Goal: Task Accomplishment & Management: Manage account settings

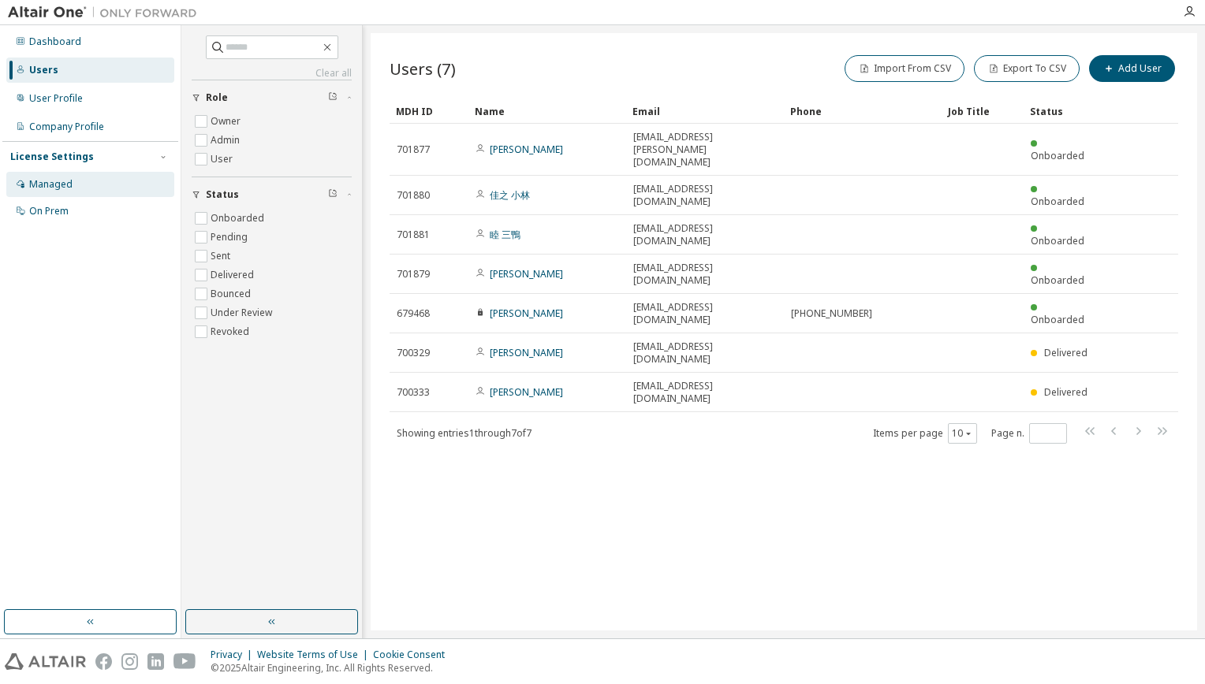
click at [78, 187] on div "Managed" at bounding box center [90, 184] width 168 height 25
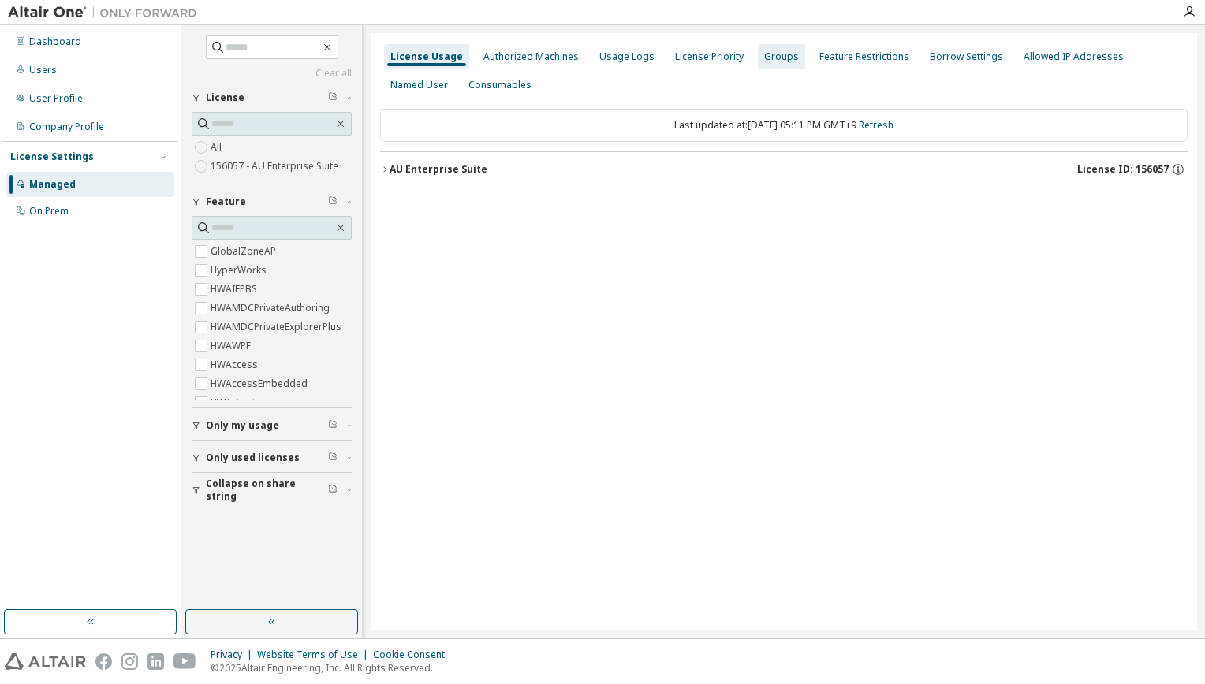
click at [770, 60] on div "Groups" at bounding box center [781, 56] width 35 height 13
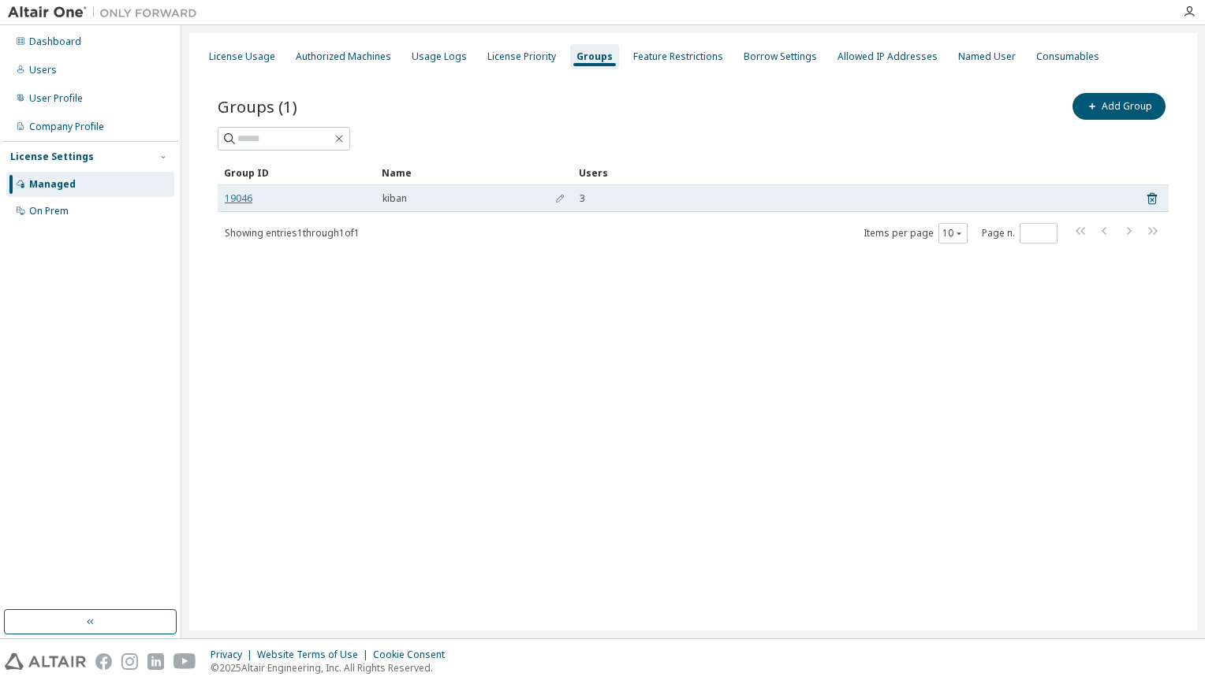
click at [243, 193] on link "19046" at bounding box center [239, 198] width 28 height 13
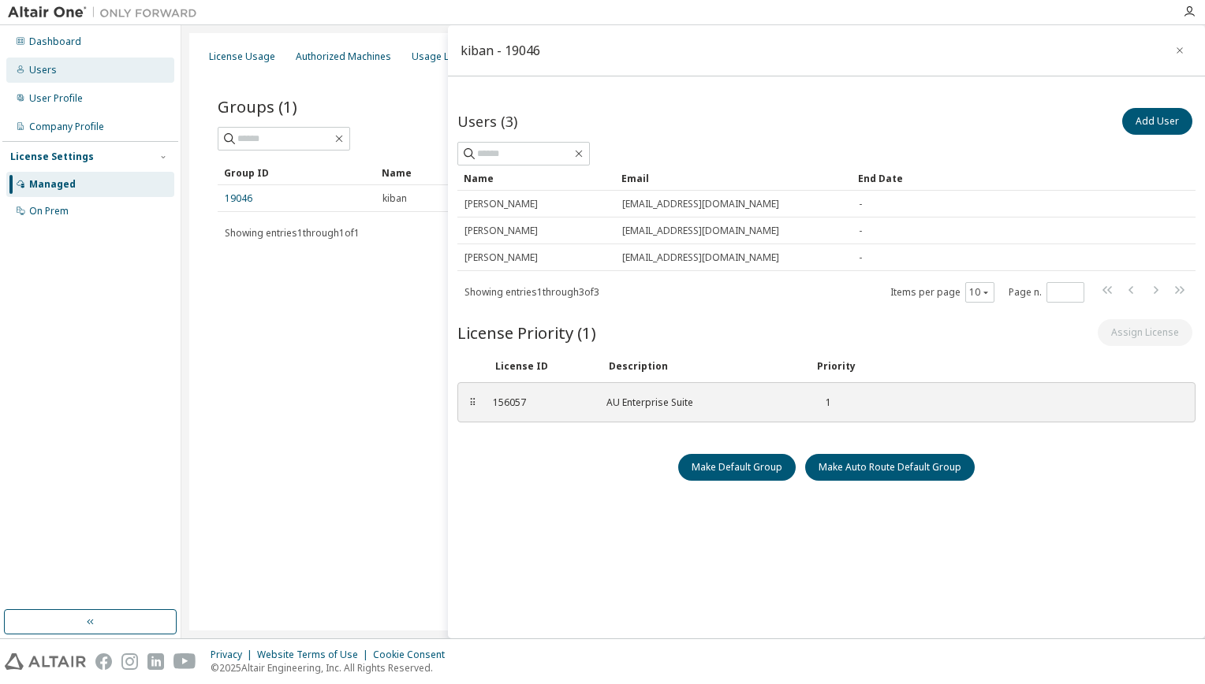
click at [82, 73] on div "Users" at bounding box center [90, 70] width 168 height 25
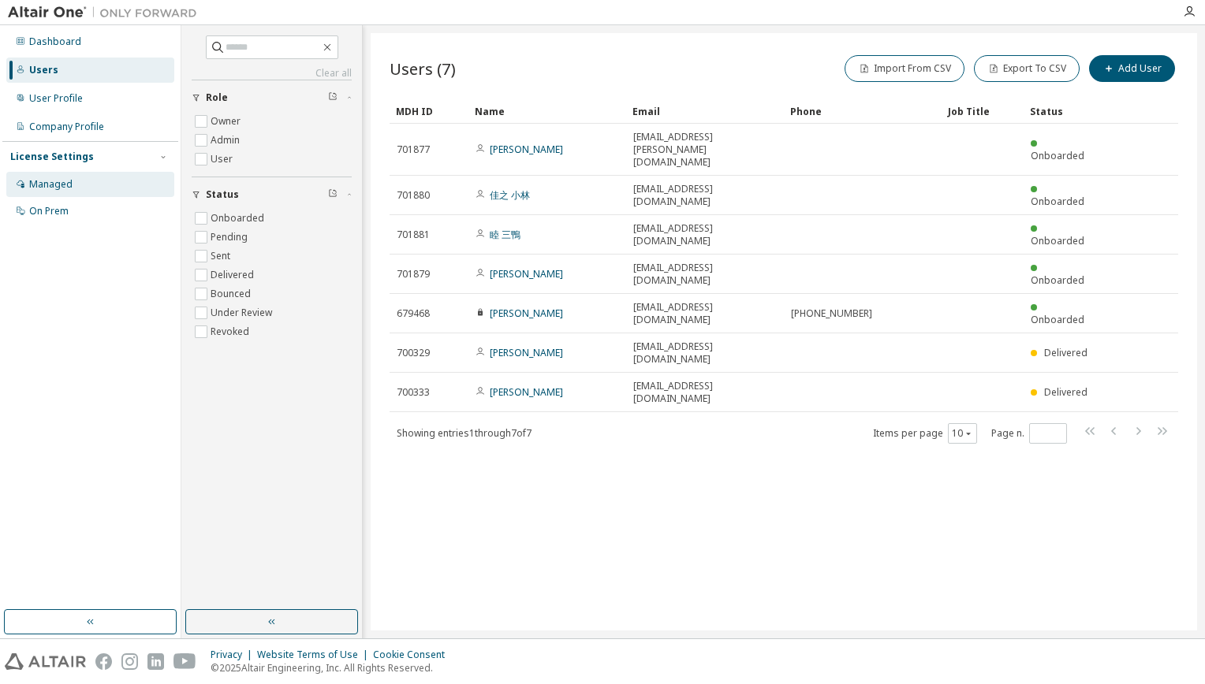
click at [110, 184] on div "Managed" at bounding box center [90, 184] width 168 height 25
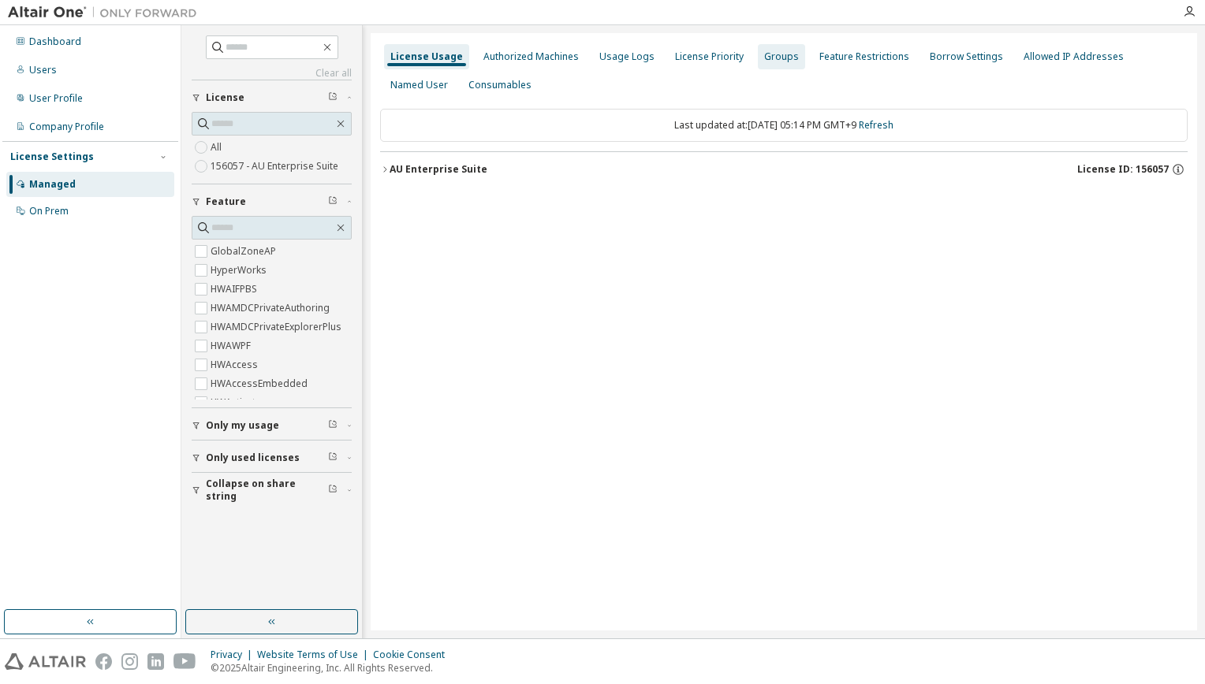
click at [770, 58] on div "Groups" at bounding box center [781, 56] width 35 height 13
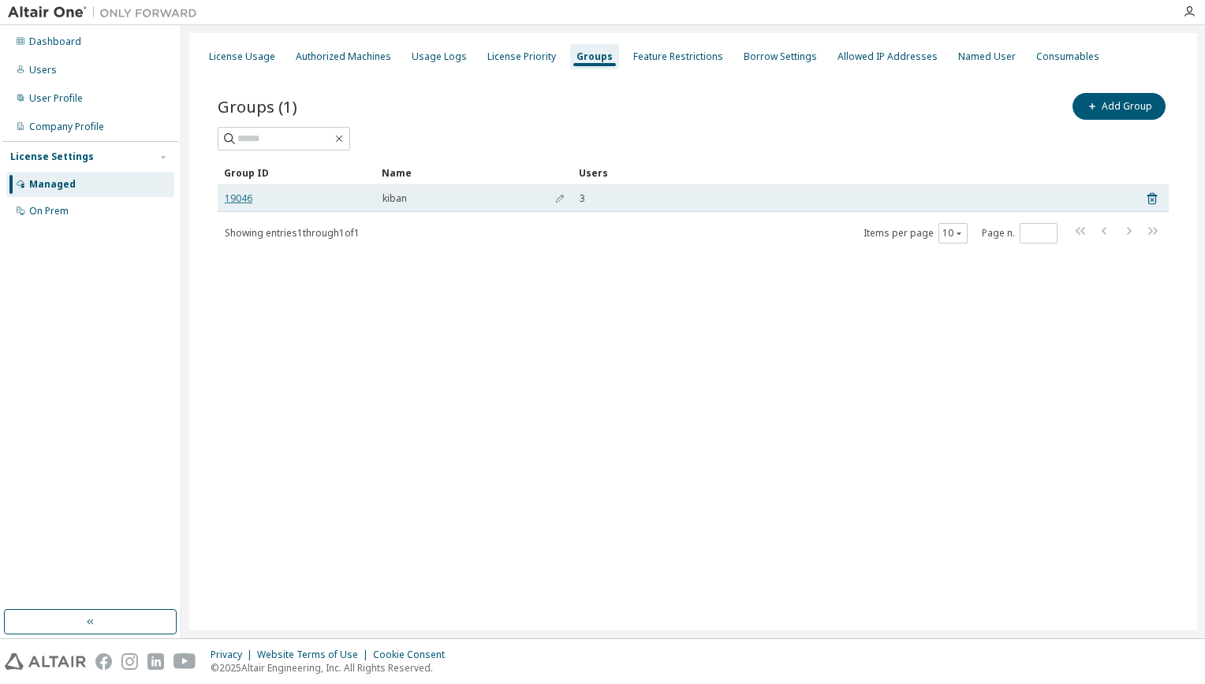
click at [237, 197] on link "19046" at bounding box center [239, 198] width 28 height 13
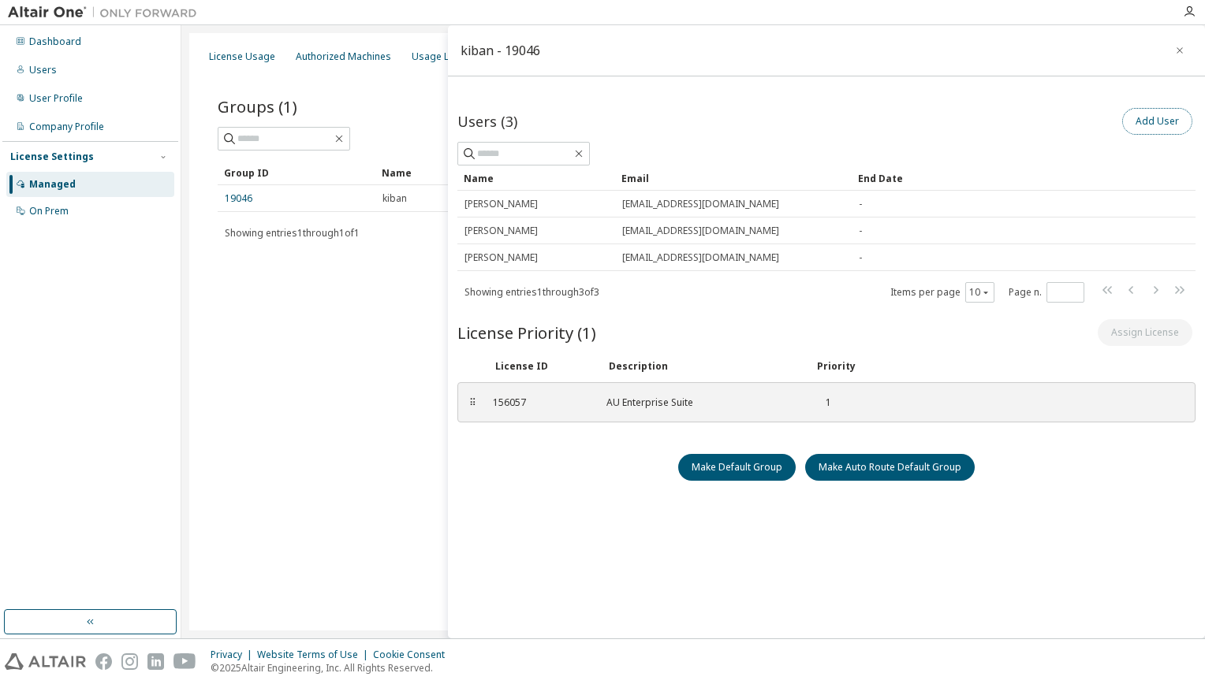
click at [1136, 117] on button "Add User" at bounding box center [1157, 121] width 70 height 27
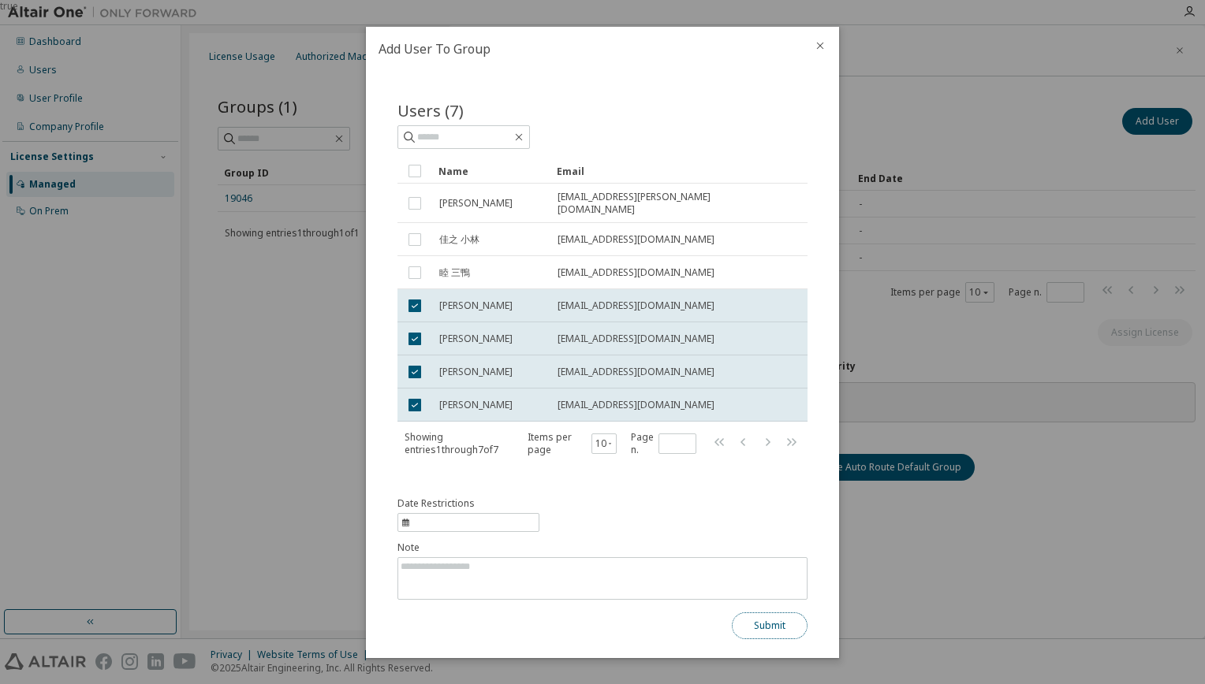
click at [772, 616] on button "Submit" at bounding box center [770, 626] width 76 height 27
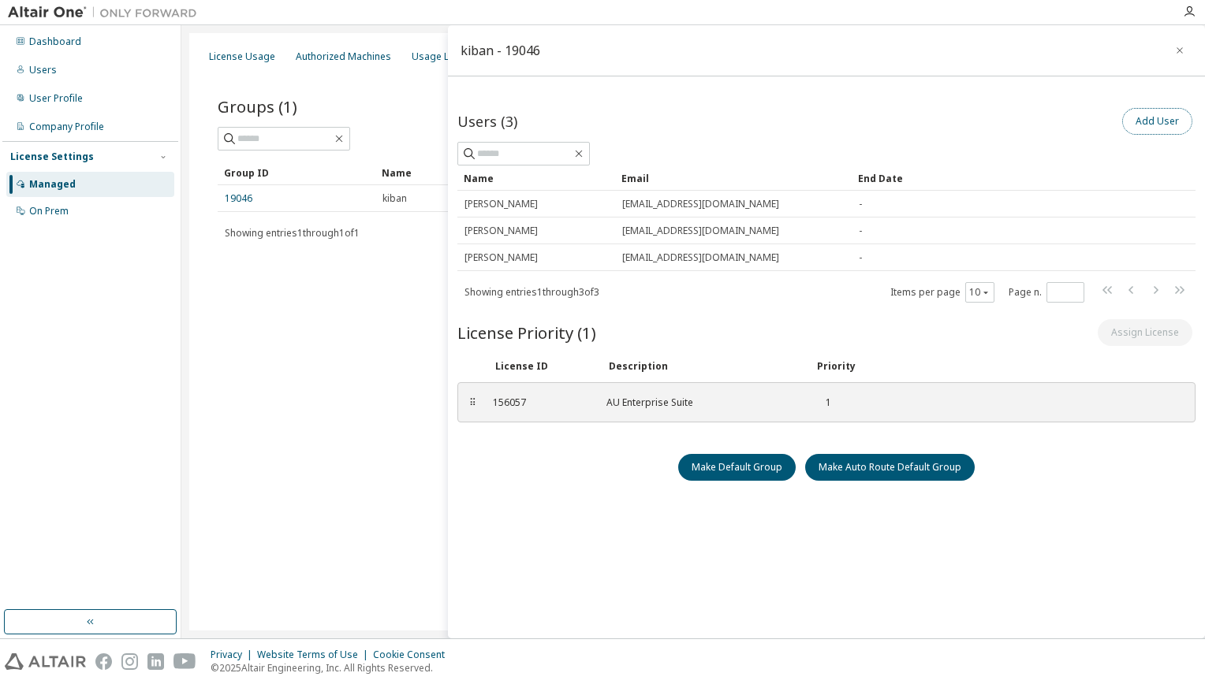
click at [1134, 127] on button "Add User" at bounding box center [1157, 121] width 70 height 27
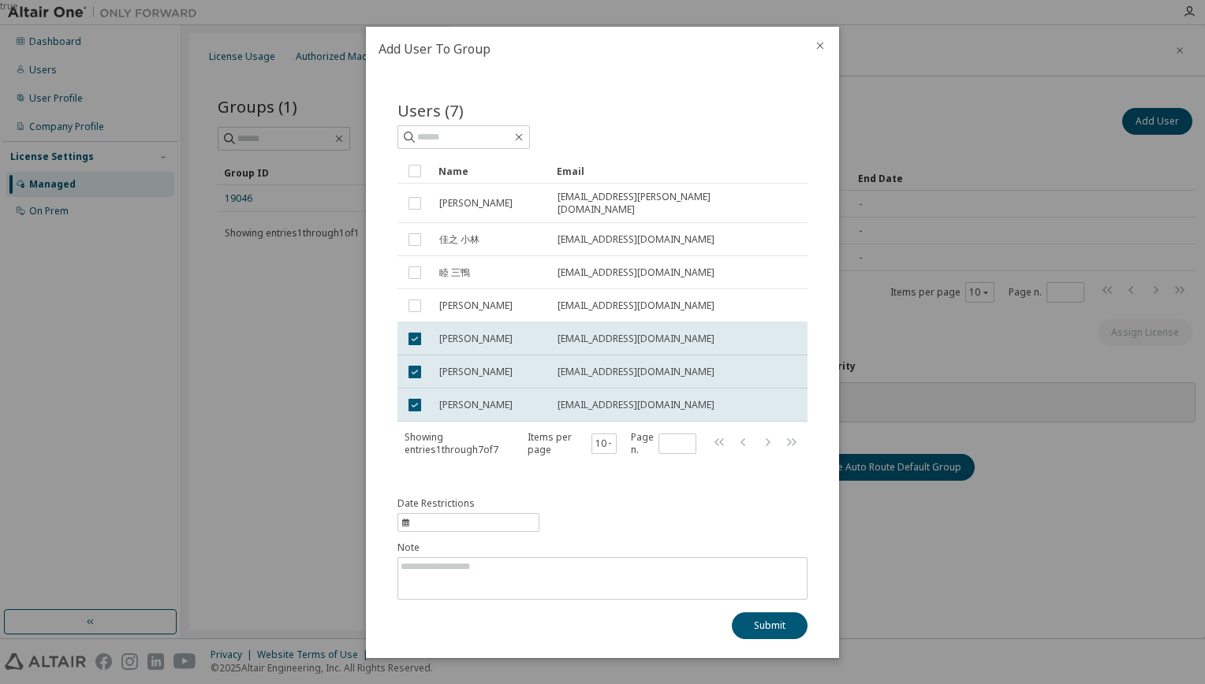
click at [818, 47] on icon "close" at bounding box center [820, 45] width 13 height 13
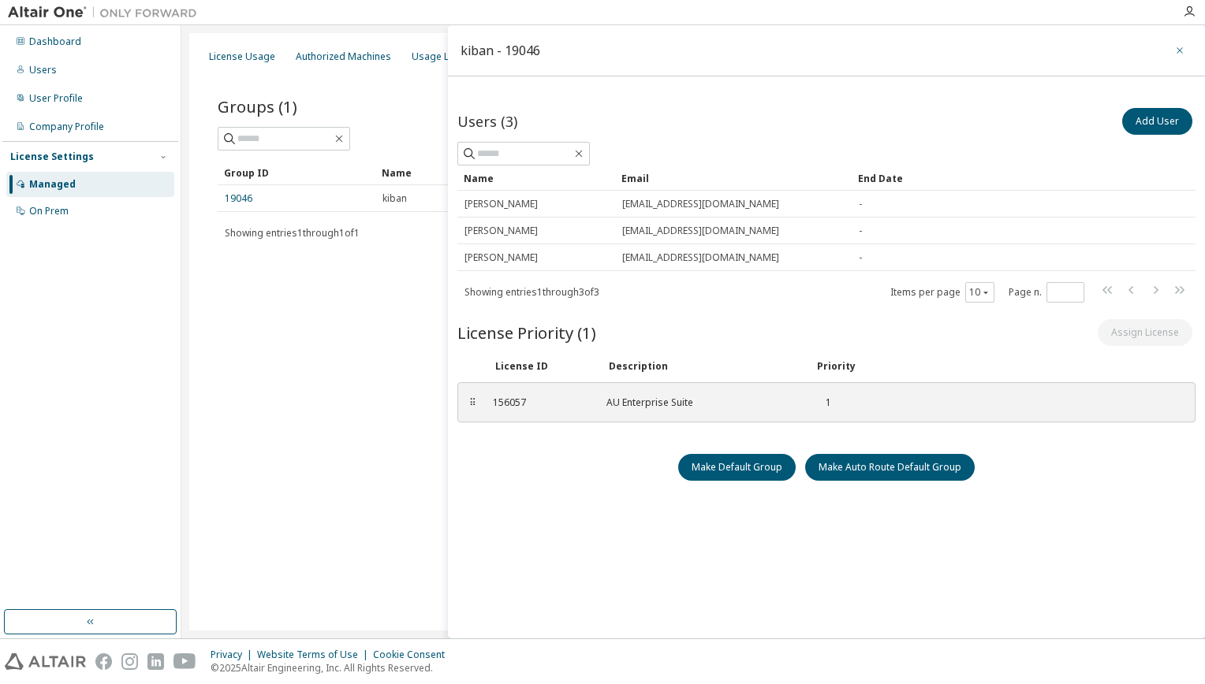
click at [1174, 51] on icon "button" at bounding box center [1179, 50] width 11 height 13
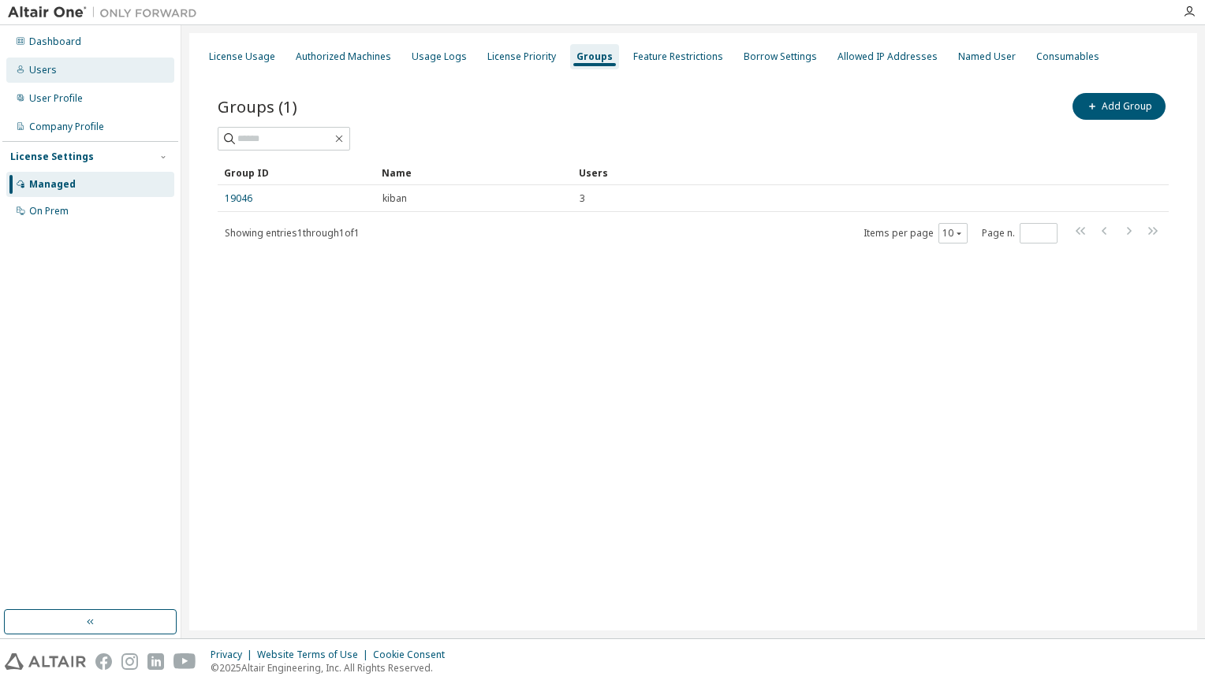
click at [97, 69] on div "Users" at bounding box center [90, 70] width 168 height 25
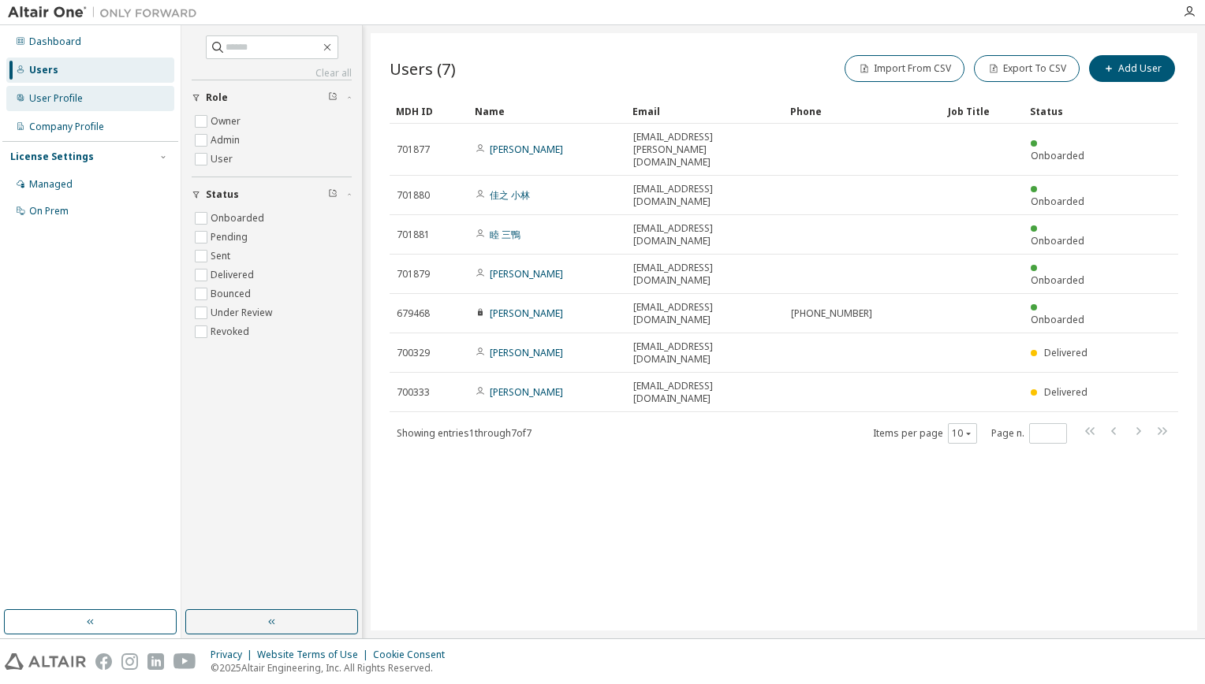
click at [85, 101] on div "User Profile" at bounding box center [90, 98] width 168 height 25
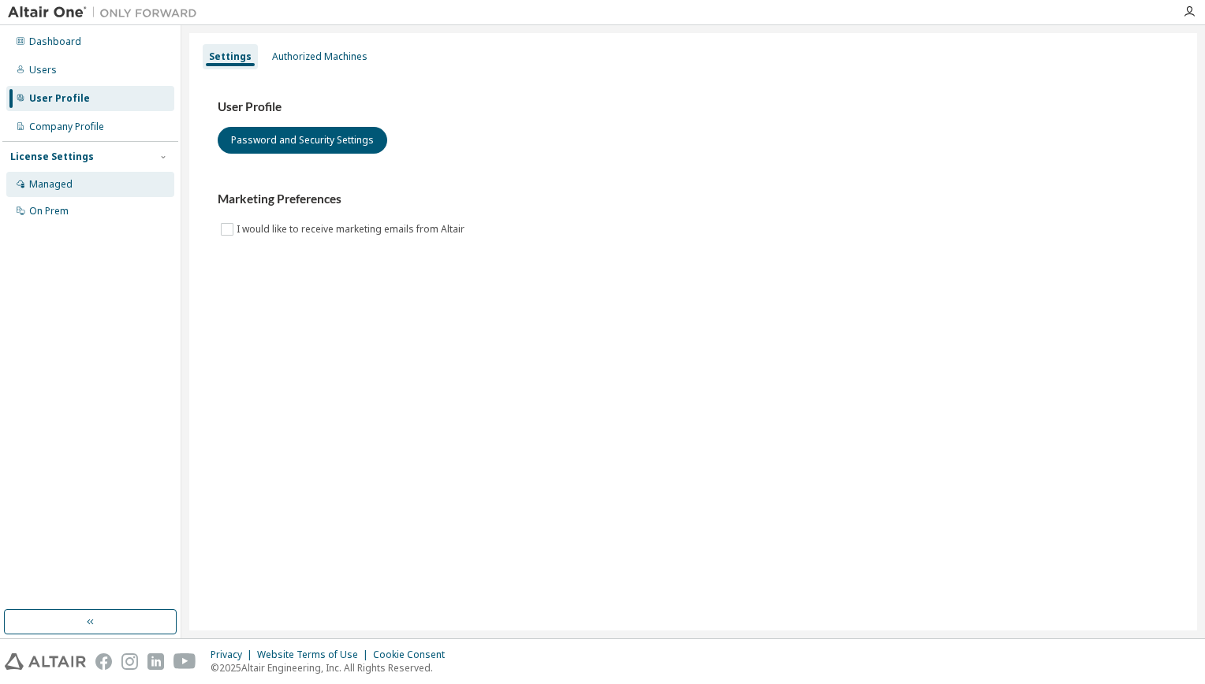
click at [77, 185] on div "Managed" at bounding box center [90, 184] width 168 height 25
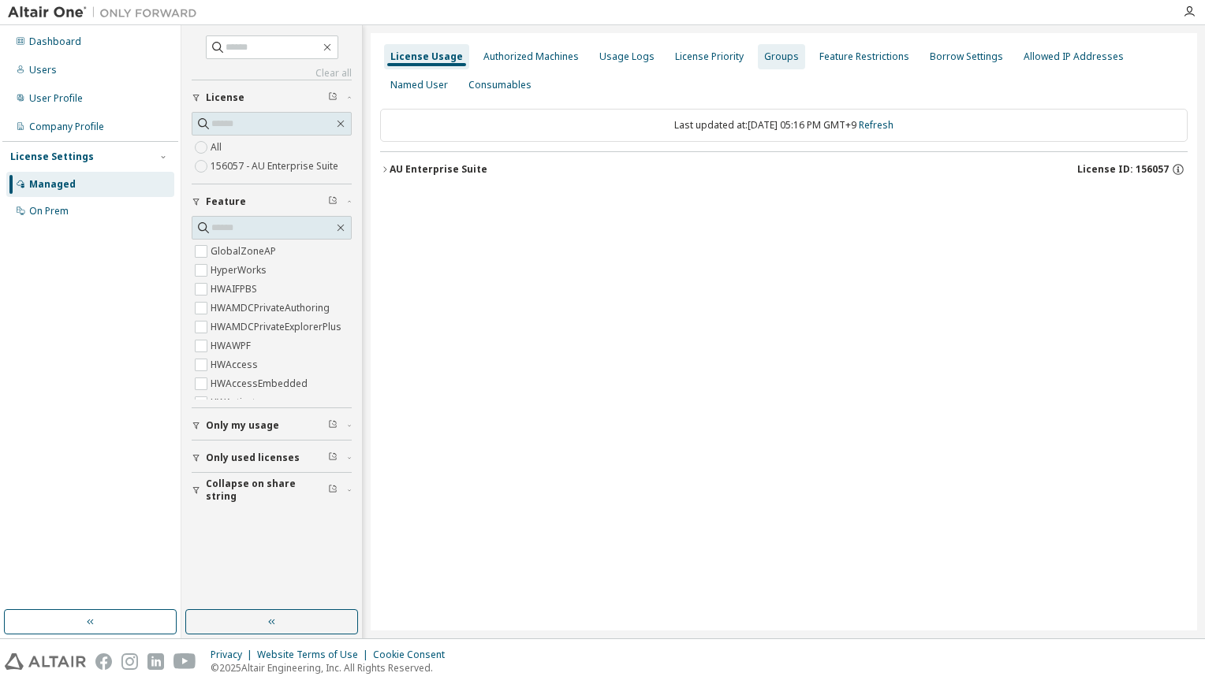
click at [764, 57] on div "Groups" at bounding box center [781, 56] width 35 height 13
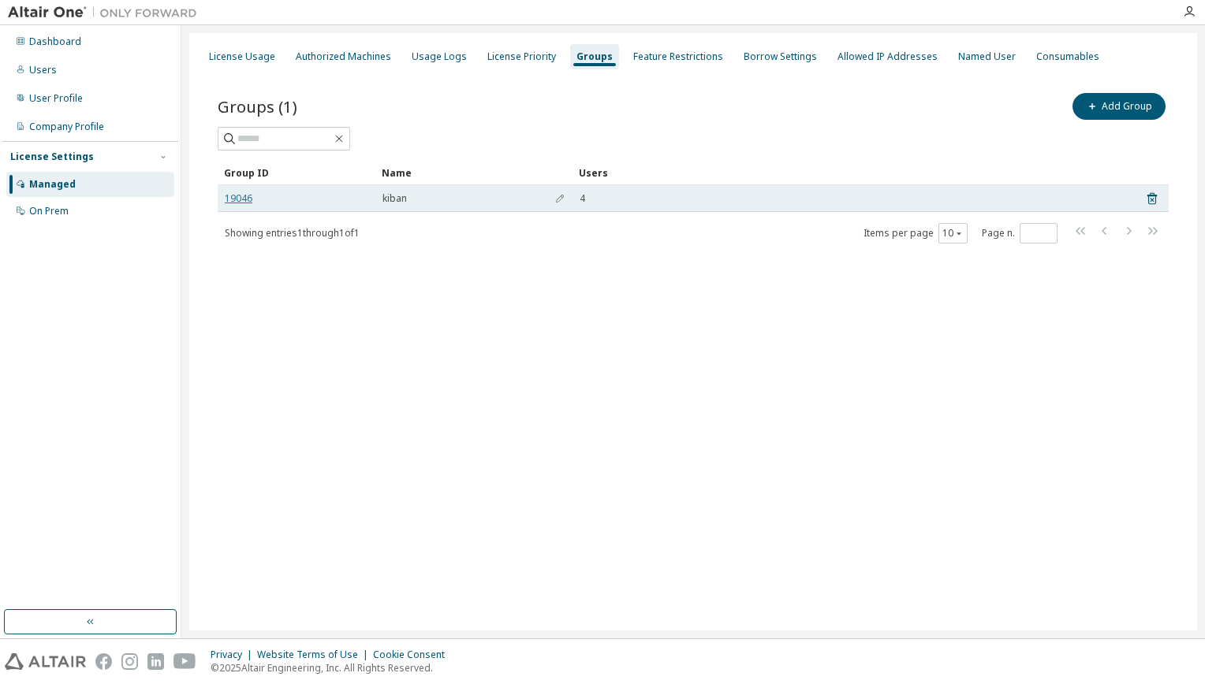
click at [238, 196] on link "19046" at bounding box center [239, 198] width 28 height 13
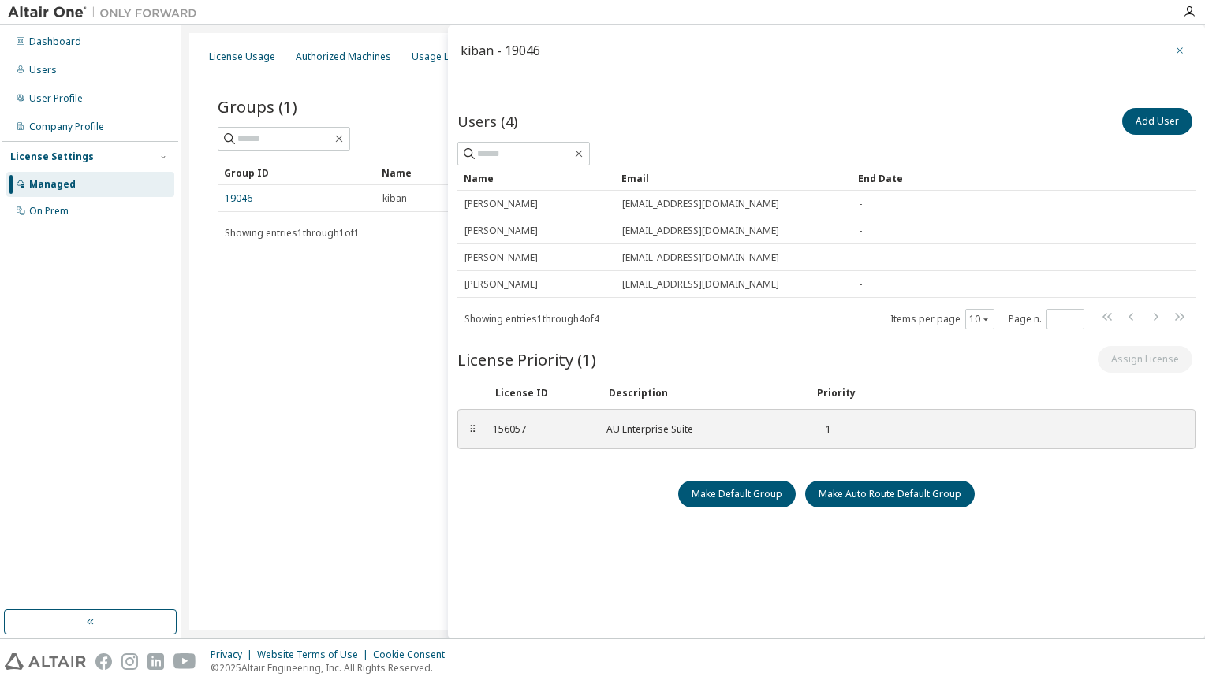
click at [1176, 50] on icon "button" at bounding box center [1179, 50] width 11 height 13
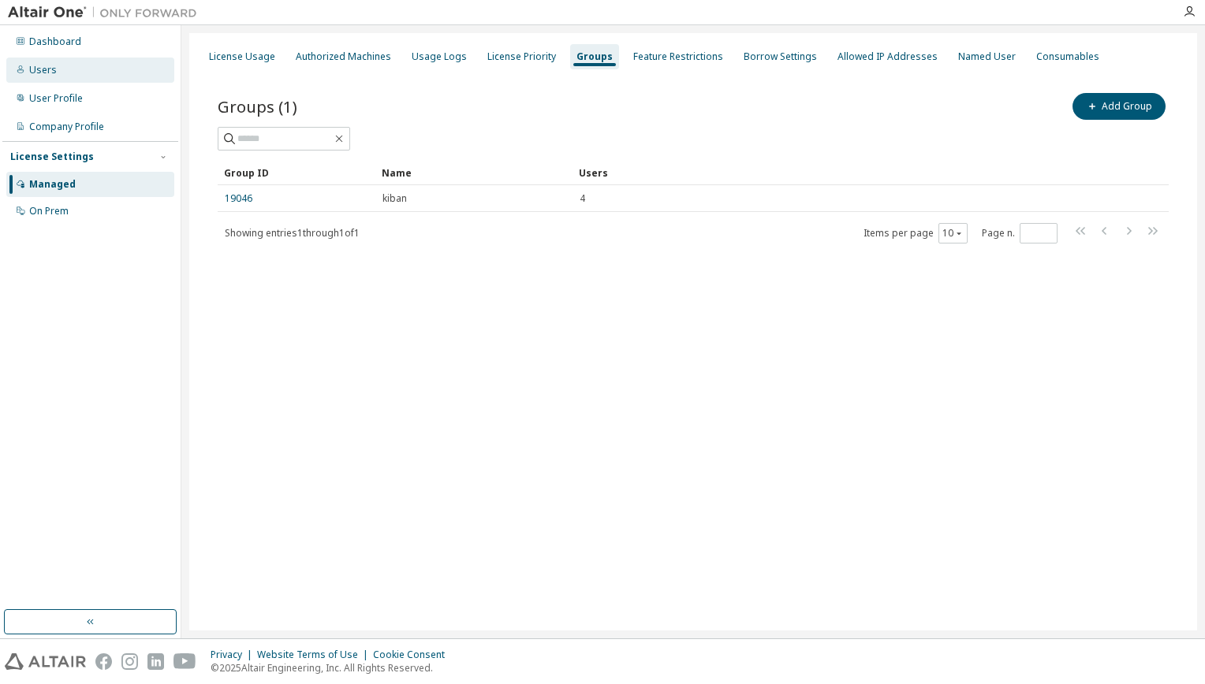
click at [84, 73] on div "Users" at bounding box center [90, 70] width 168 height 25
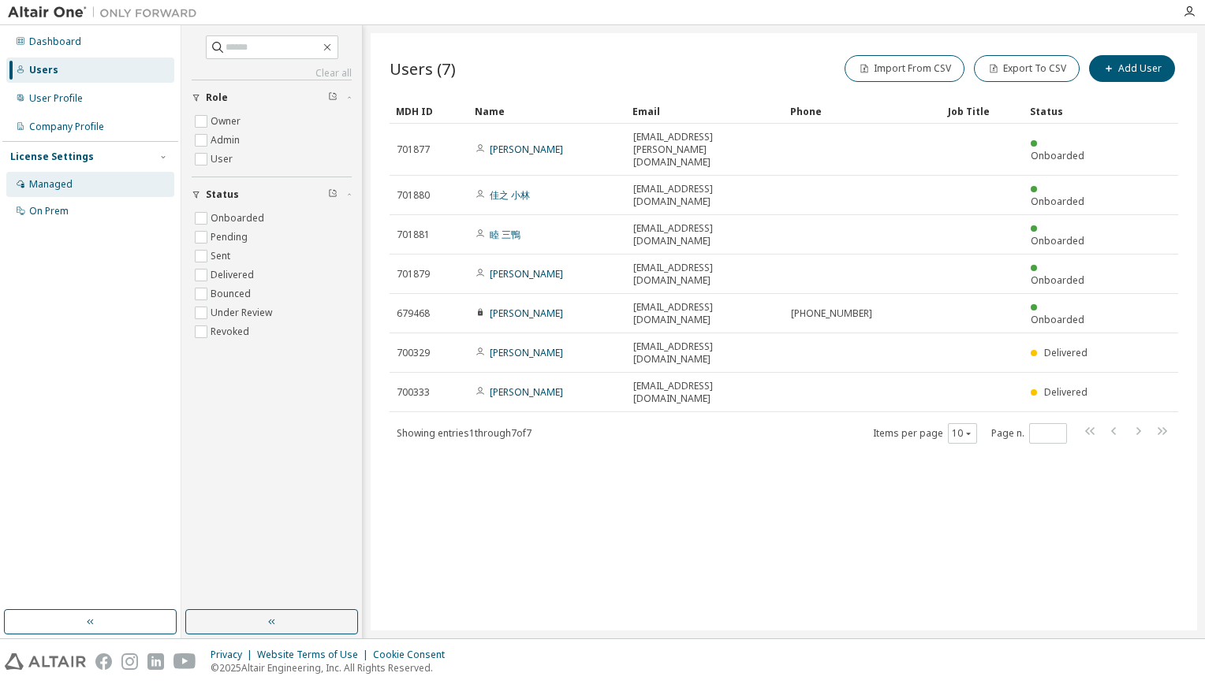
click at [127, 185] on div "Managed" at bounding box center [90, 184] width 168 height 25
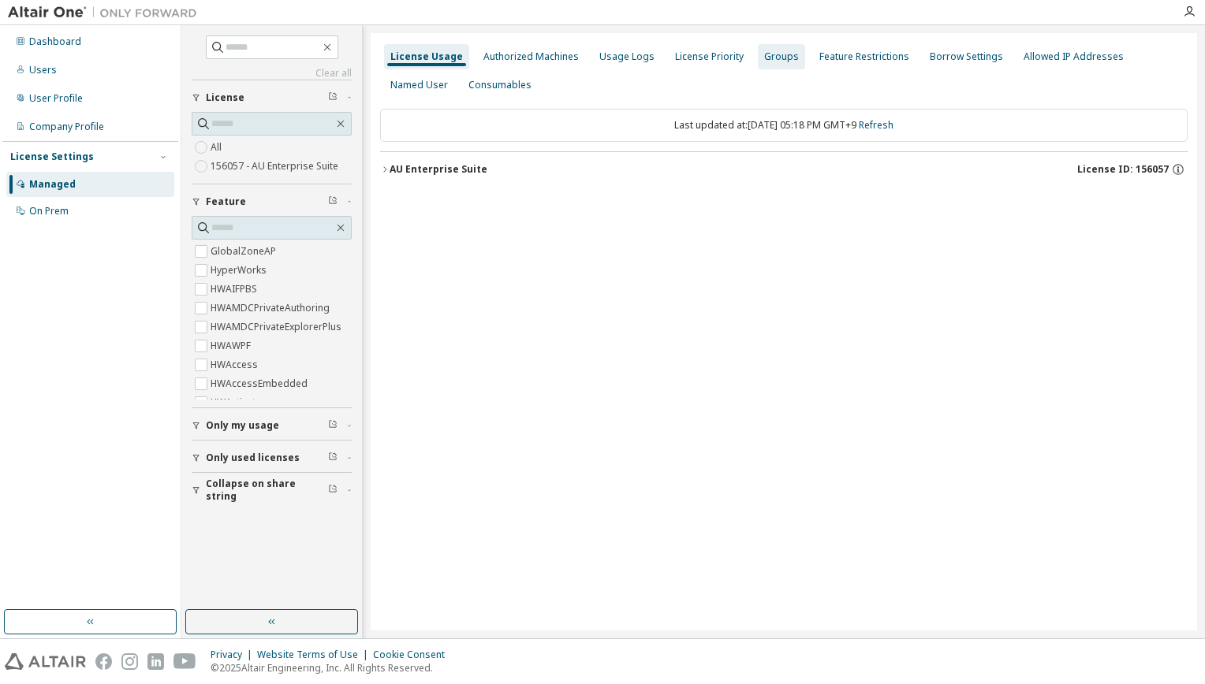
click at [786, 50] on div "Groups" at bounding box center [781, 56] width 47 height 25
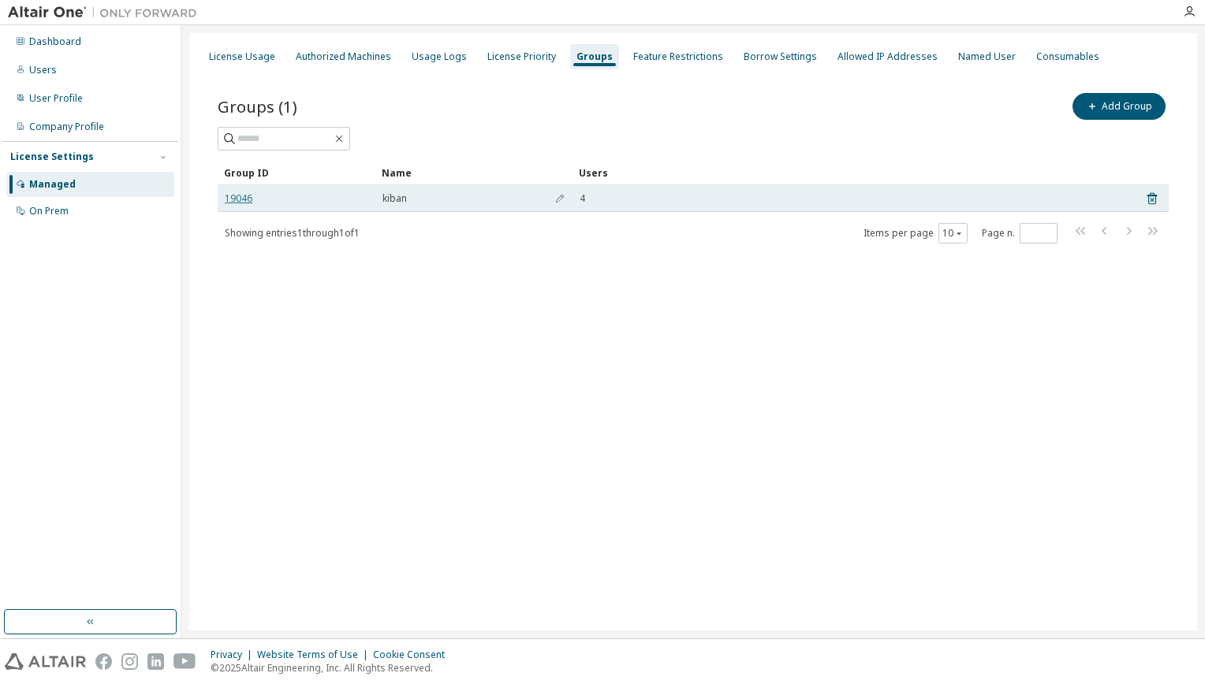
click at [243, 196] on link "19046" at bounding box center [239, 198] width 28 height 13
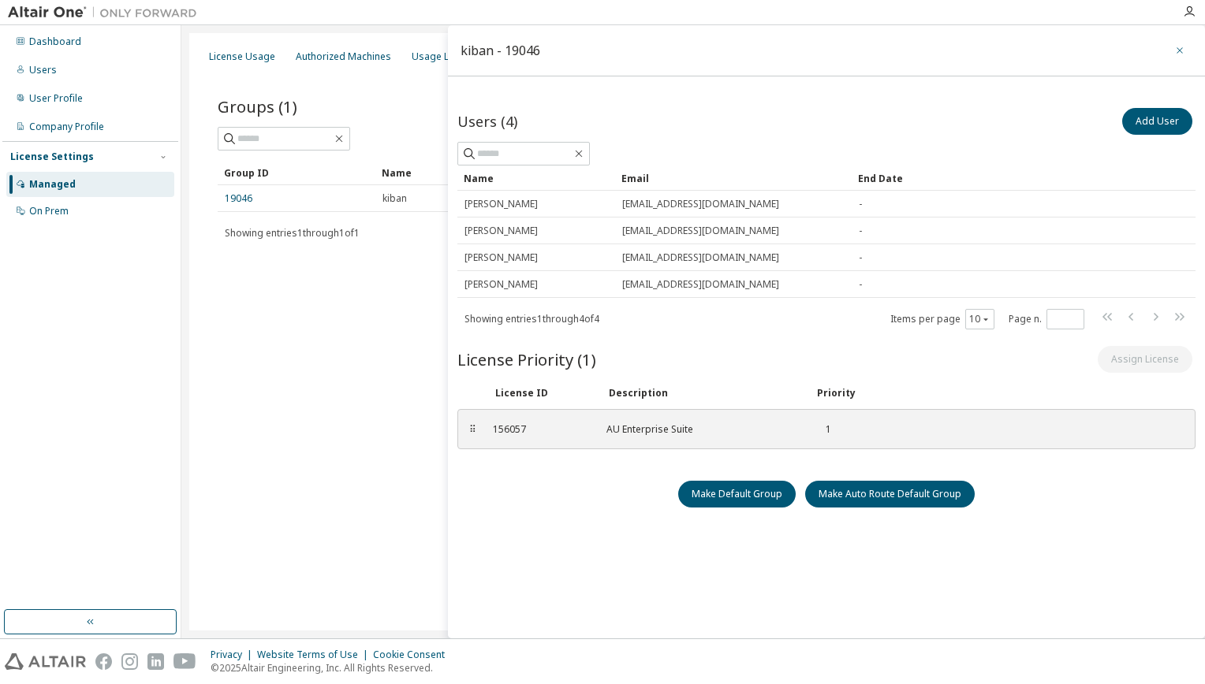
click at [1174, 46] on icon "button" at bounding box center [1179, 50] width 11 height 13
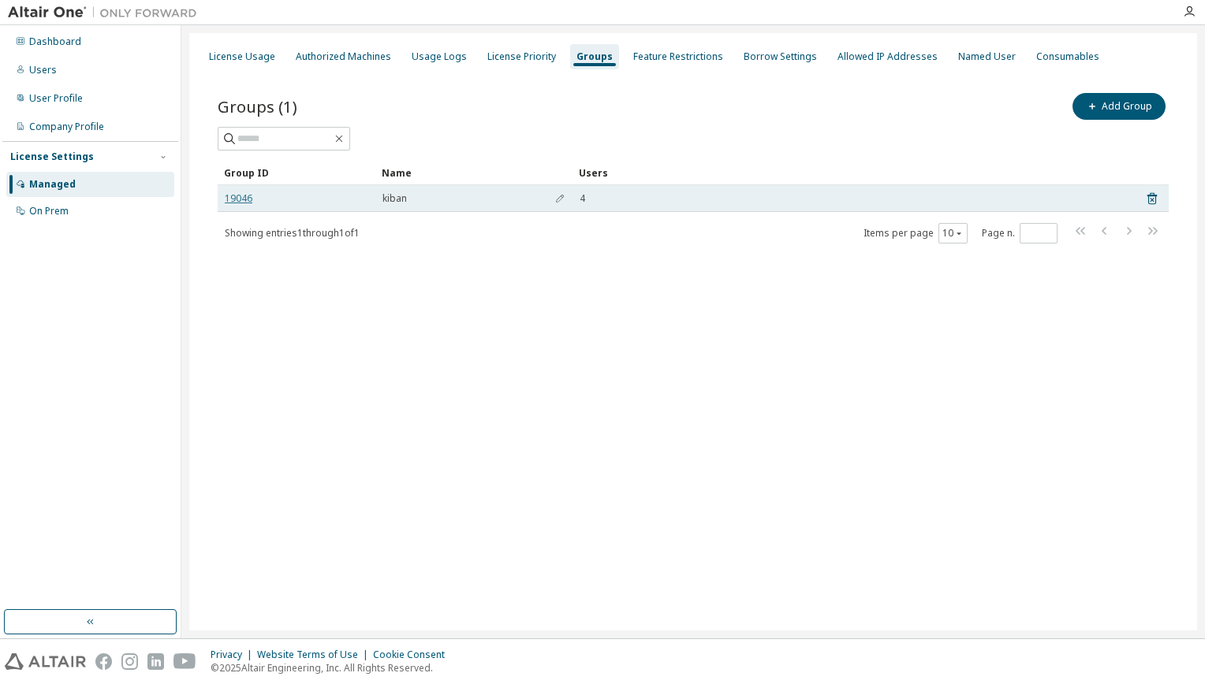
click at [240, 197] on link "19046" at bounding box center [239, 198] width 28 height 13
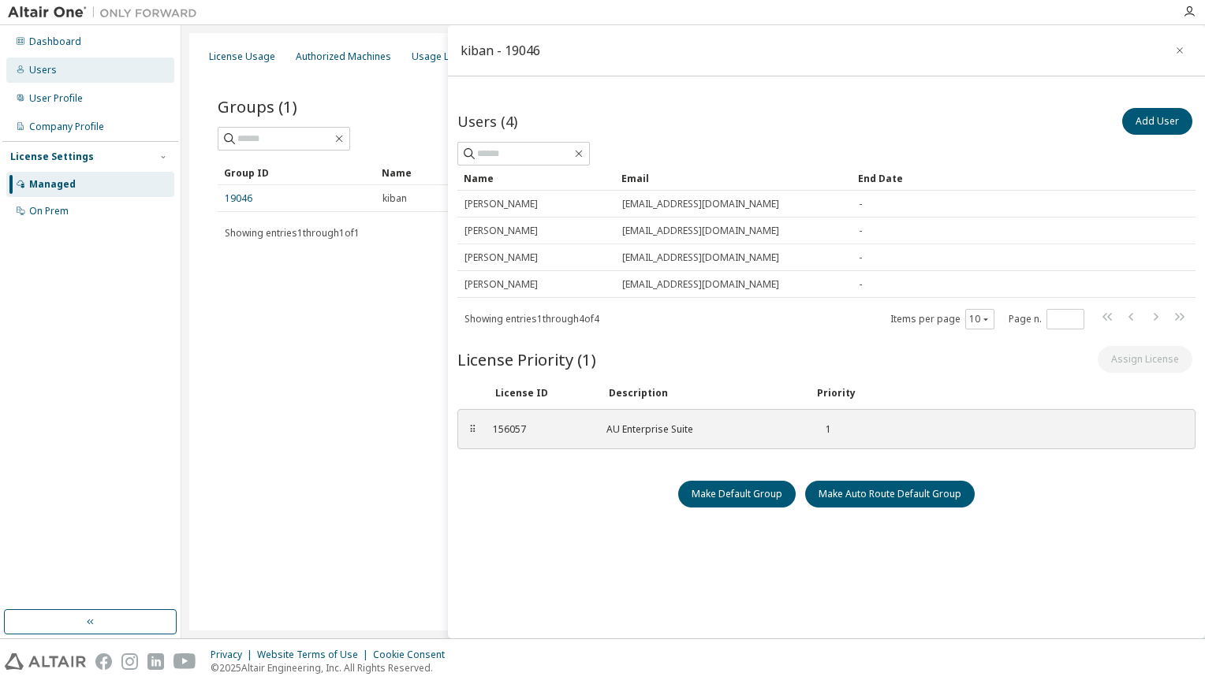
click at [103, 79] on div "Users" at bounding box center [90, 70] width 168 height 25
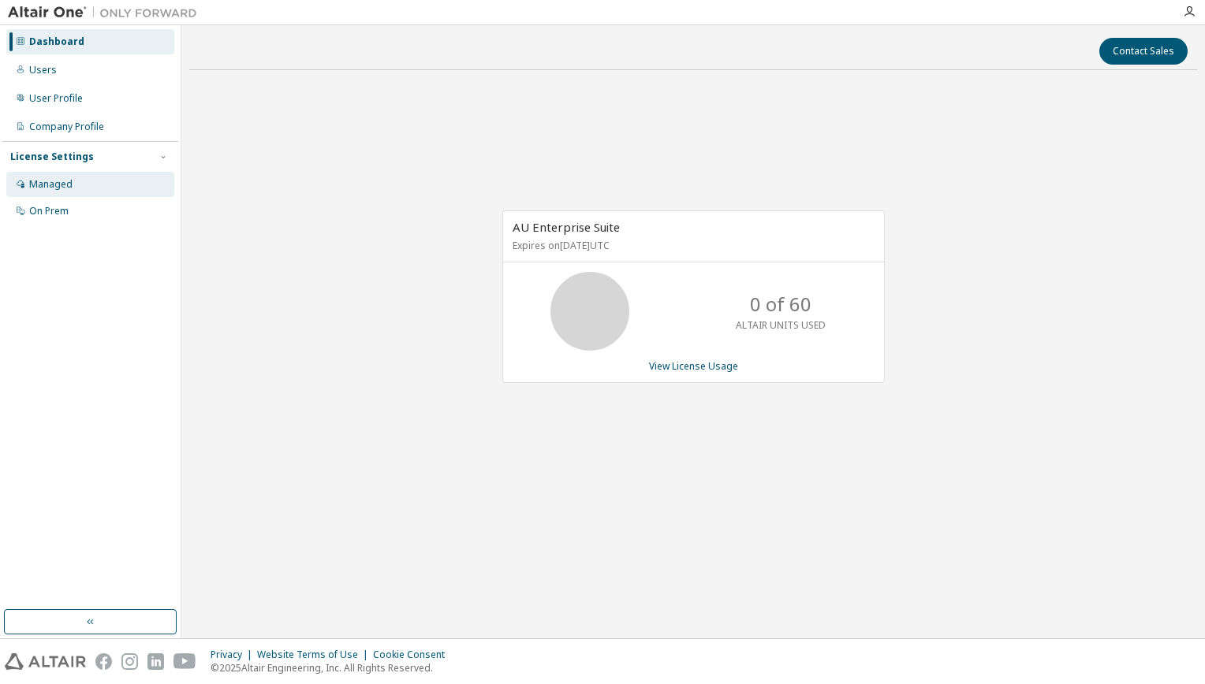
click at [98, 193] on div "Managed" at bounding box center [90, 184] width 168 height 25
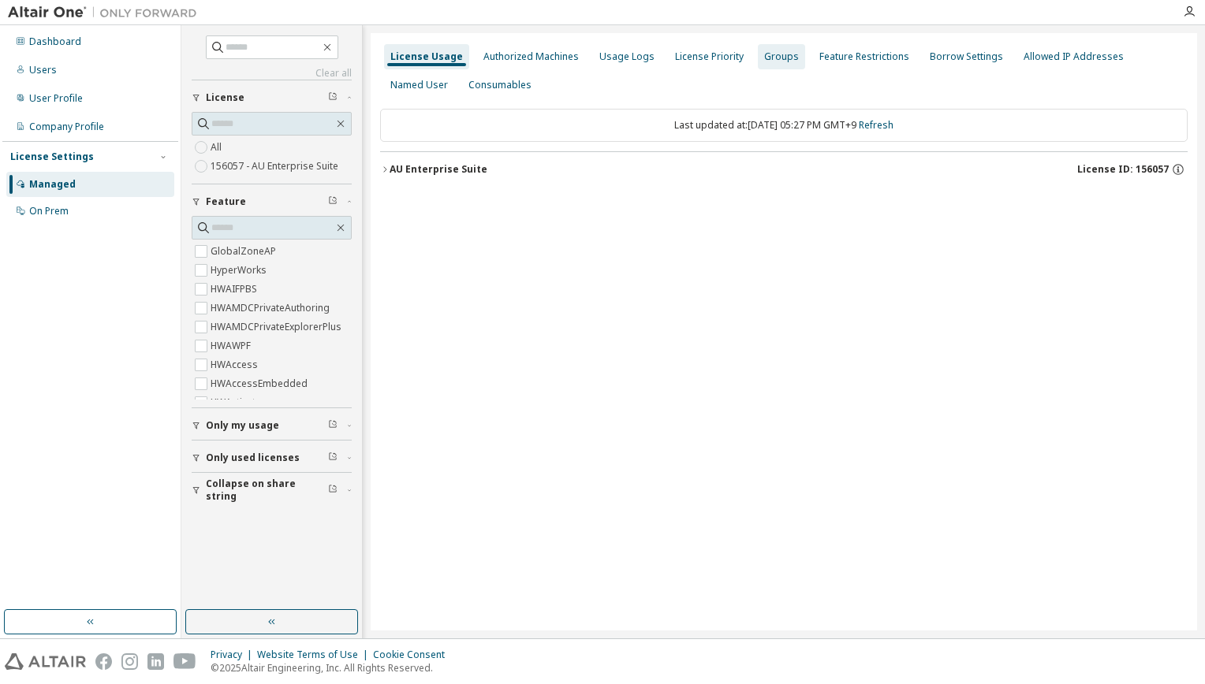
click at [764, 61] on div "Groups" at bounding box center [781, 56] width 35 height 13
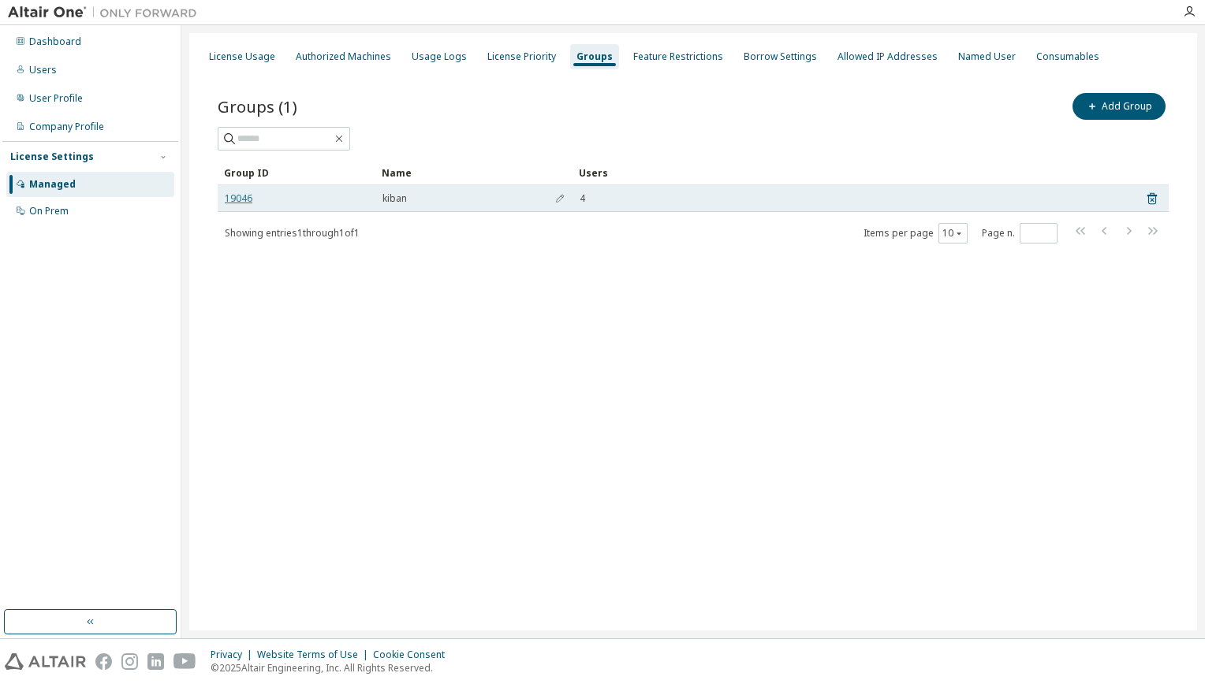
click at [249, 193] on link "19046" at bounding box center [239, 198] width 28 height 13
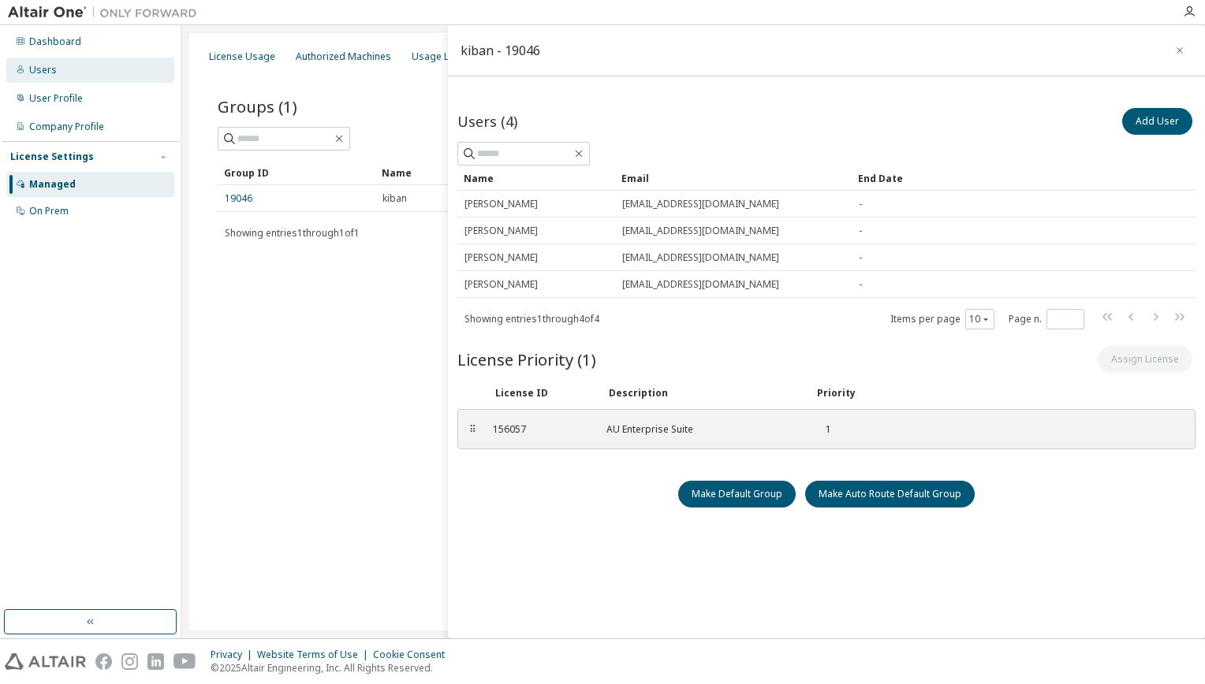
click at [92, 66] on div "Users" at bounding box center [90, 70] width 168 height 25
